Goal: Task Accomplishment & Management: Use online tool/utility

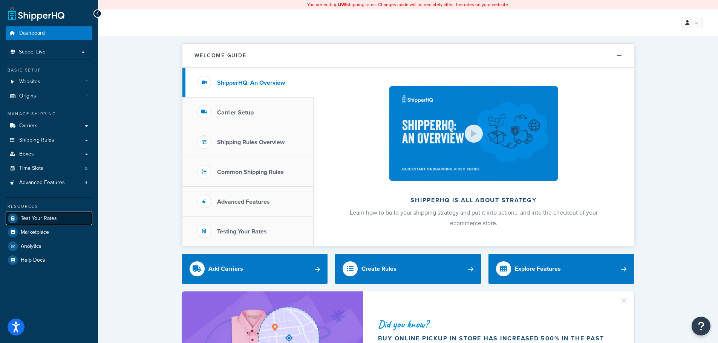
click at [34, 216] on span "Test Your Rates" at bounding box center [39, 219] width 36 height 6
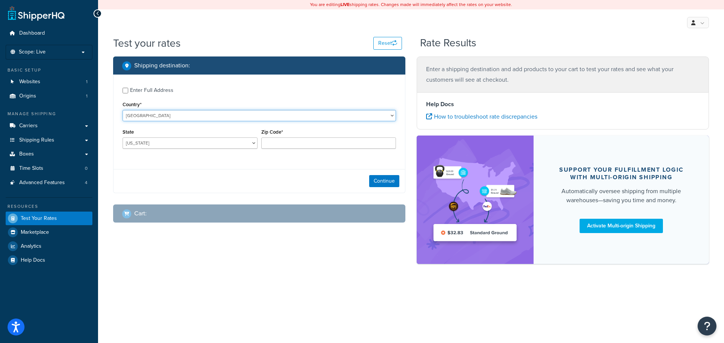
click at [171, 116] on select "[GEOGRAPHIC_DATA] [GEOGRAPHIC_DATA] [GEOGRAPHIC_DATA] [GEOGRAPHIC_DATA] [GEOGRA…" at bounding box center [259, 115] width 273 height 11
click at [123, 110] on select "[GEOGRAPHIC_DATA] [GEOGRAPHIC_DATA] [GEOGRAPHIC_DATA] [GEOGRAPHIC_DATA] [GEOGRA…" at bounding box center [259, 115] width 273 height 11
click at [157, 89] on div "Enter Full Address" at bounding box center [151, 90] width 43 height 11
click at [128, 89] on input "Enter Full Address" at bounding box center [126, 91] width 6 height 6
checkbox input "true"
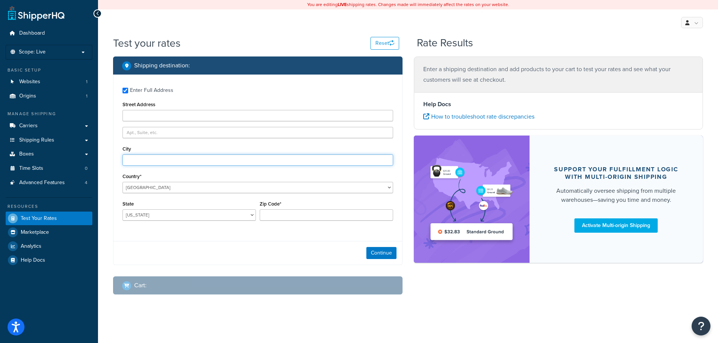
click at [141, 159] on input "City" at bounding box center [258, 160] width 271 height 11
type input "glencoe"
click at [157, 212] on select "Alabama Alaska American Samoa Arizona Arkansas Armed Forces Americas Armed Forc…" at bounding box center [189, 215] width 133 height 11
select select "MN"
click at [123, 210] on select "Alabama Alaska American Samoa Arizona Arkansas Armed Forces Americas Armed Forc…" at bounding box center [189, 215] width 133 height 11
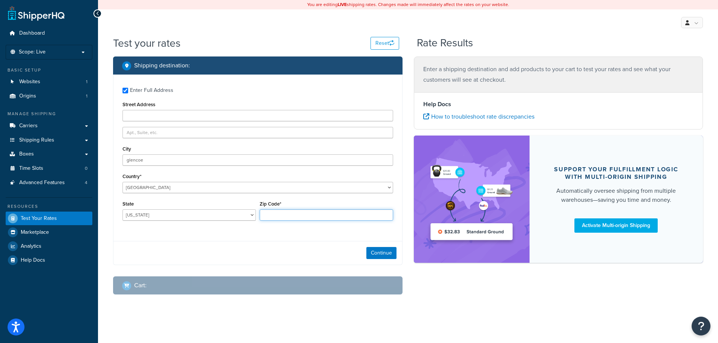
click at [292, 216] on input "Zip Code*" at bounding box center [326, 215] width 133 height 11
type input "55336"
click at [386, 253] on button "Continue" at bounding box center [381, 253] width 30 height 12
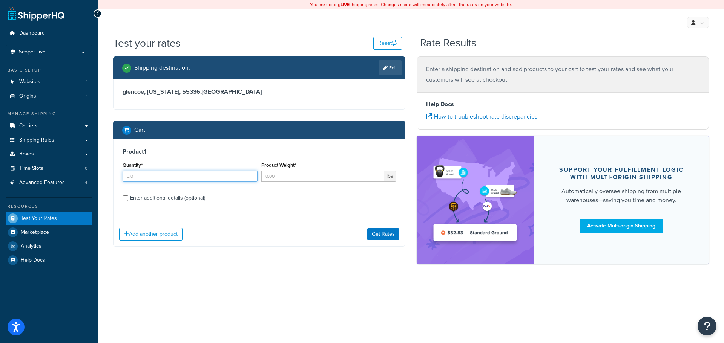
click at [148, 179] on input "Quantity*" at bounding box center [190, 176] width 135 height 11
type input "1"
type input "161"
click at [372, 236] on button "Get Rates" at bounding box center [383, 234] width 32 height 12
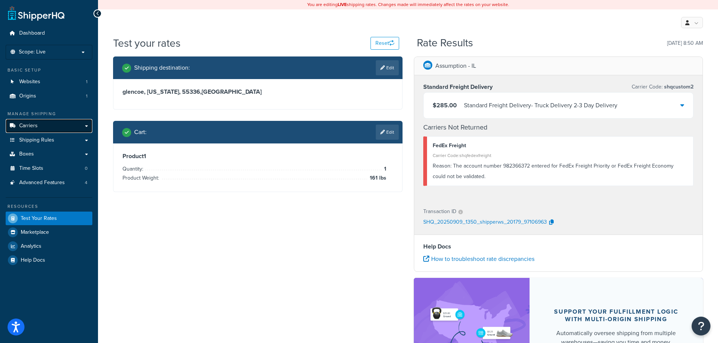
click at [49, 124] on link "Carriers" at bounding box center [49, 126] width 87 height 14
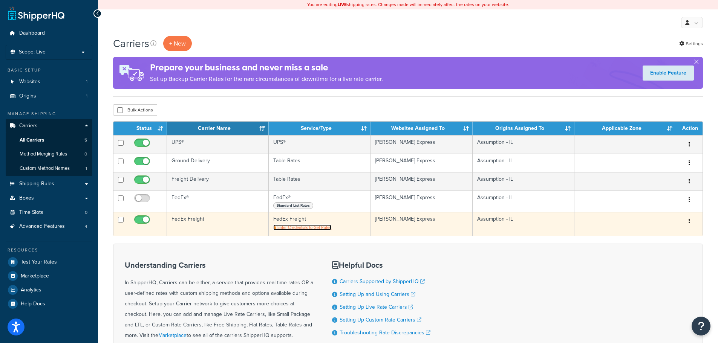
click at [318, 227] on span "Enter Credentials to Get Rates" at bounding box center [304, 228] width 54 height 6
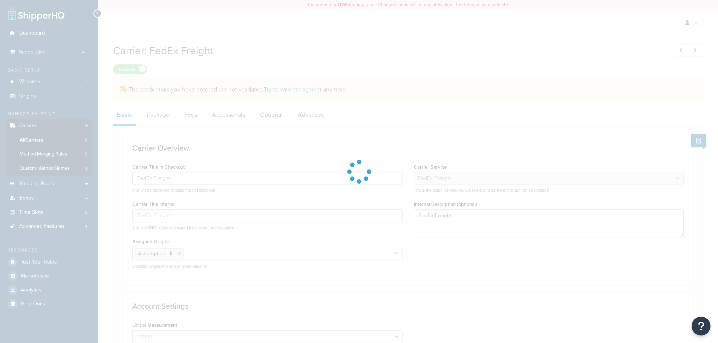
select select "fedExFreight"
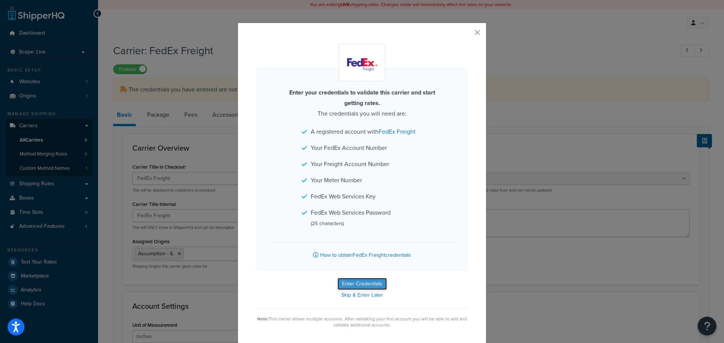
click at [360, 283] on button "Enter Credentials" at bounding box center [361, 284] width 49 height 12
select select "PALLET"
select select "US"
select select "IL"
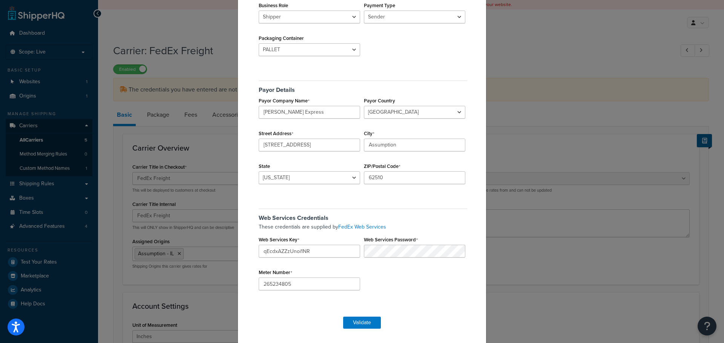
scroll to position [115, 0]
drag, startPoint x: 303, startPoint y: 285, endPoint x: 245, endPoint y: 288, distance: 58.9
click at [245, 288] on div "FedEx Freight Validation Account Details FedEx Account Number 982366372 Freight…" at bounding box center [361, 125] width 249 height 436
paste input "68420"
type input "265268420"
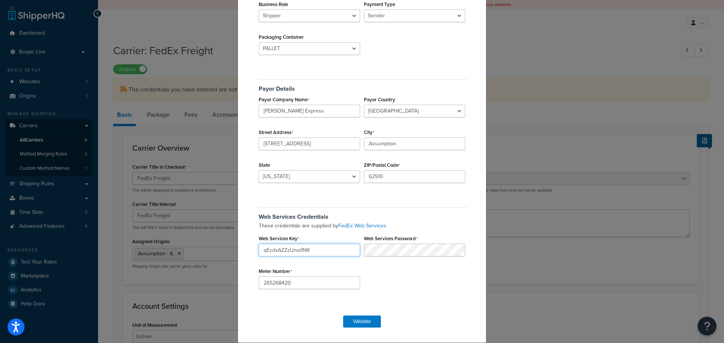
click at [315, 250] on input "qEcdxAZZzUnoi1NR" at bounding box center [309, 250] width 101 height 13
drag, startPoint x: 315, startPoint y: 250, endPoint x: 238, endPoint y: 257, distance: 77.2
click at [238, 257] on div "FedEx Freight Validation Account Details FedEx Account Number 982366372 Freight…" at bounding box center [361, 125] width 249 height 436
paste input "bBhrzrS1o2QFnqq1"
type input "bBhrzrS1o2QFnqq1"
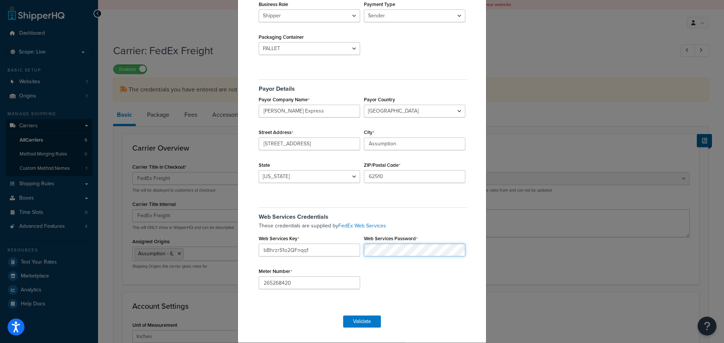
click at [345, 230] on div "These credentials are supplied by FedEx Web Services Web Services Key bBhrzrS1o…" at bounding box center [362, 226] width 210 height 8
click at [367, 269] on div "Web Services Credentials These credentials are supplied by FedEx Web Services W…" at bounding box center [362, 250] width 210 height 97
click at [365, 320] on button "Validate" at bounding box center [362, 322] width 38 height 12
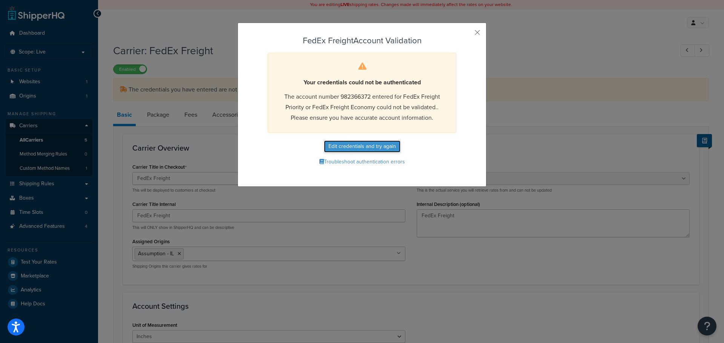
click at [342, 144] on button "Edit credentials and try again" at bounding box center [362, 147] width 77 height 12
select select "PALLET"
select select "US"
select select "IL"
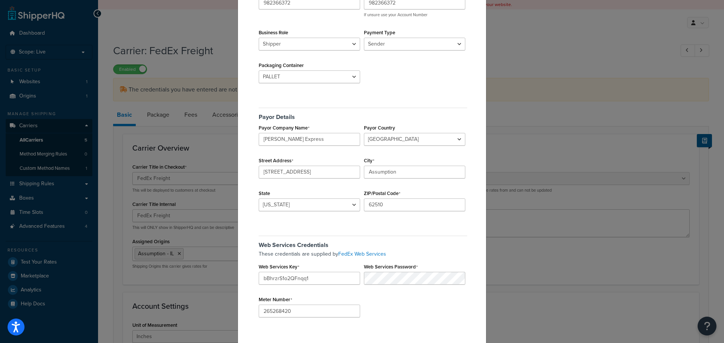
scroll to position [115, 0]
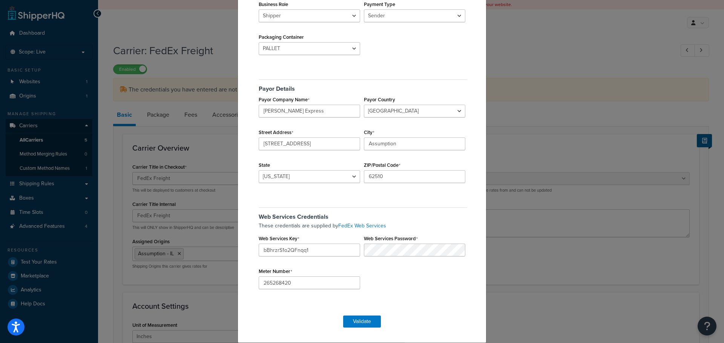
click at [375, 285] on div "Web Services Credentials These credentials are supplied by FedEx Web Services W…" at bounding box center [362, 250] width 210 height 97
click at [362, 318] on button "Validate" at bounding box center [362, 322] width 38 height 12
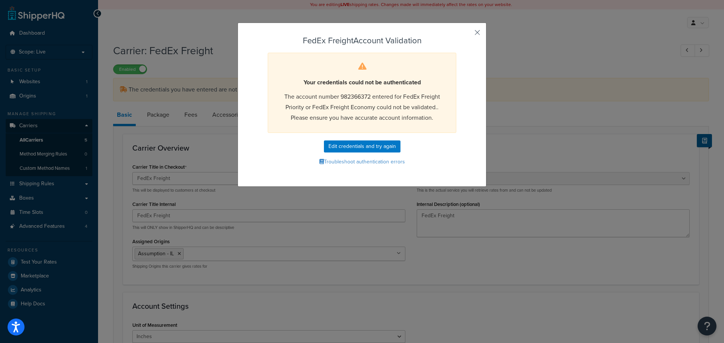
click at [467, 34] on button "button" at bounding box center [466, 35] width 2 height 2
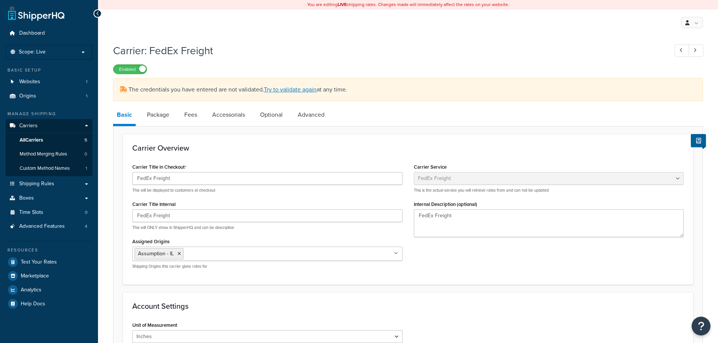
select select "fedExFreight"
click at [303, 90] on link "Try to validate again" at bounding box center [290, 89] width 53 height 9
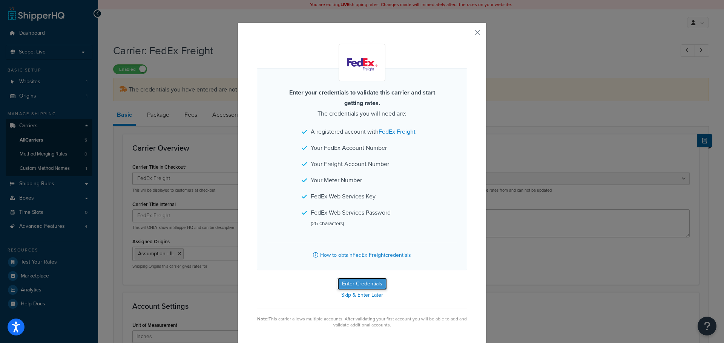
click at [368, 282] on button "Enter Credentials" at bounding box center [361, 284] width 49 height 12
select select "PALLET"
select select "US"
select select "IL"
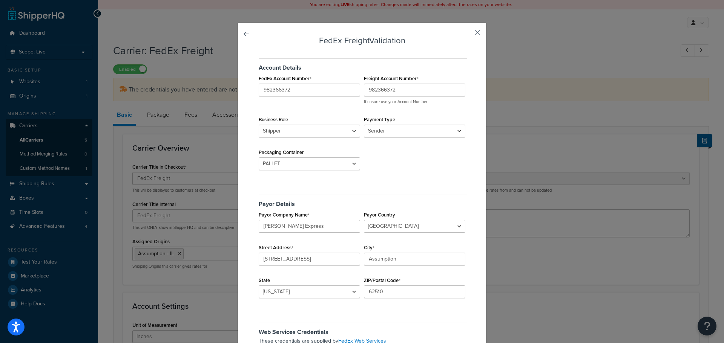
click at [467, 34] on button "button" at bounding box center [466, 35] width 2 height 2
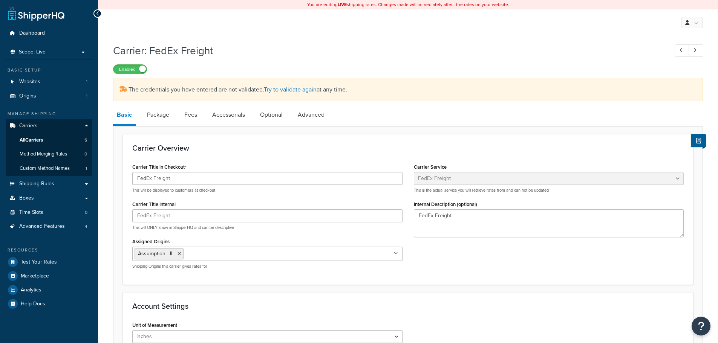
select select "fedExFreight"
